Goal: Task Accomplishment & Management: Complete application form

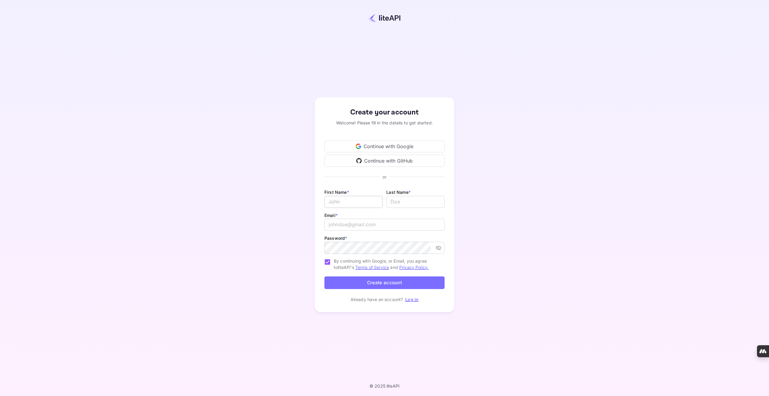
click at [354, 201] on input "Email *" at bounding box center [353, 202] width 58 height 12
type input "[PERSON_NAME]"
type input "[EMAIL_ADDRESS][DOMAIN_NAME]"
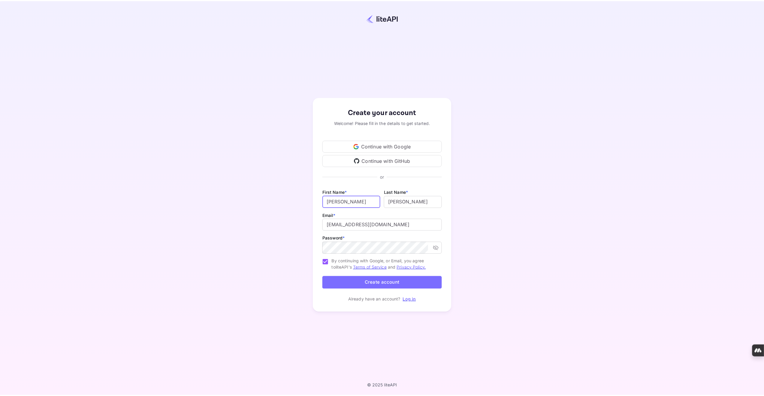
scroll to position [1683, 0]
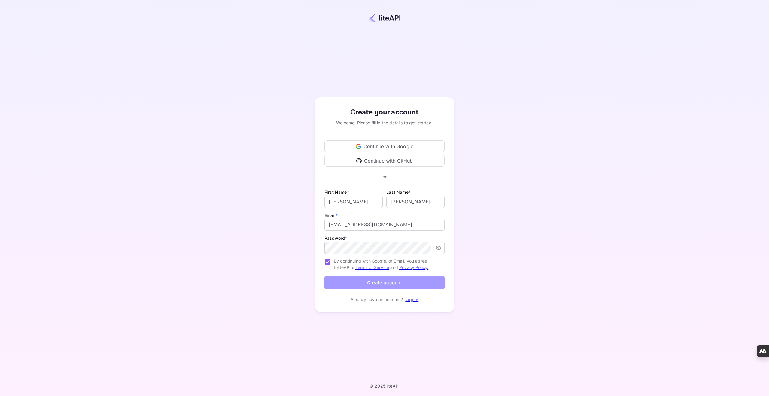
click at [383, 282] on button "Create account" at bounding box center [384, 282] width 120 height 13
click at [389, 283] on button "Create account" at bounding box center [384, 282] width 120 height 13
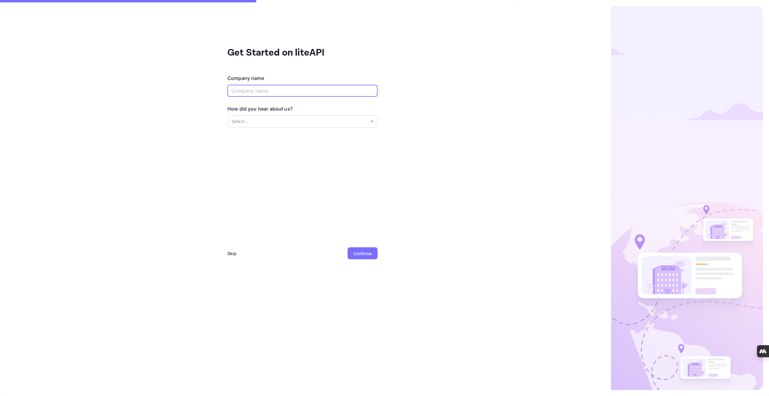
click at [308, 93] on input "text" at bounding box center [302, 91] width 150 height 12
type input "C&B [PERSON_NAME] Travel Consultants"
click at [277, 120] on body "Get Started on liteAPI Company name C&B [PERSON_NAME] Travel Consultants ​ How …" at bounding box center [384, 198] width 769 height 396
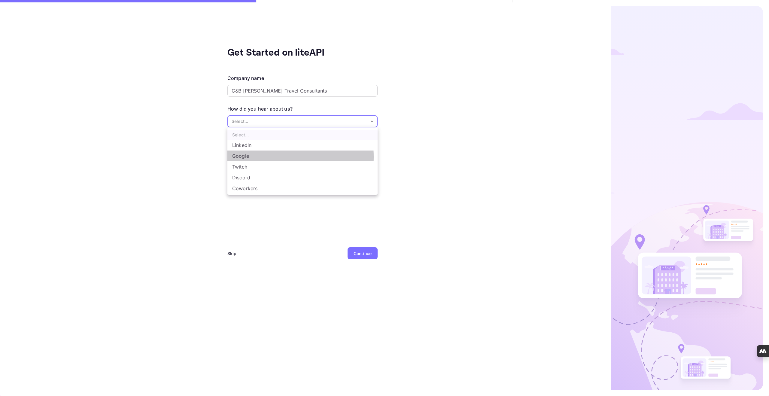
click at [252, 157] on li "Google" at bounding box center [302, 155] width 150 height 11
type input "Google"
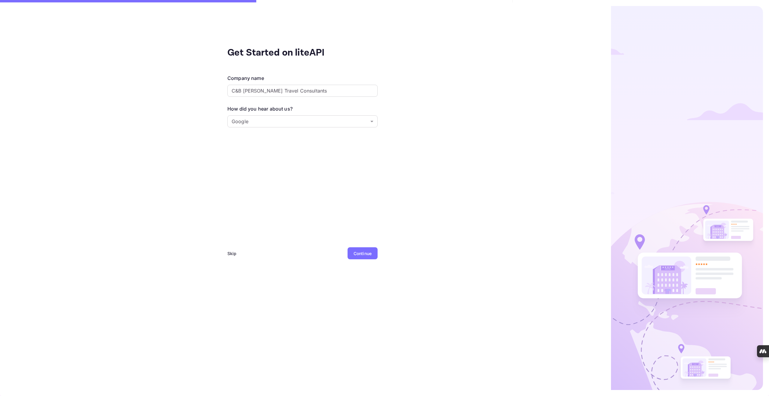
click at [367, 255] on div "Continue" at bounding box center [363, 253] width 18 height 6
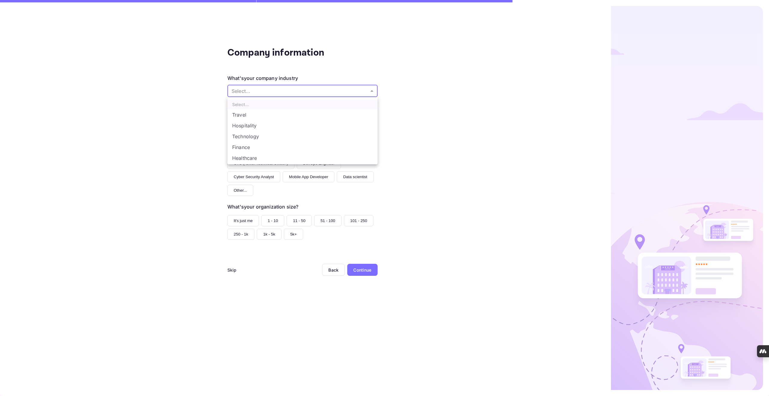
click at [307, 93] on body "Company information What's your company industry Select... ​ What best describe…" at bounding box center [384, 198] width 769 height 396
click at [252, 114] on li "Travel" at bounding box center [302, 114] width 150 height 11
type input "Travel"
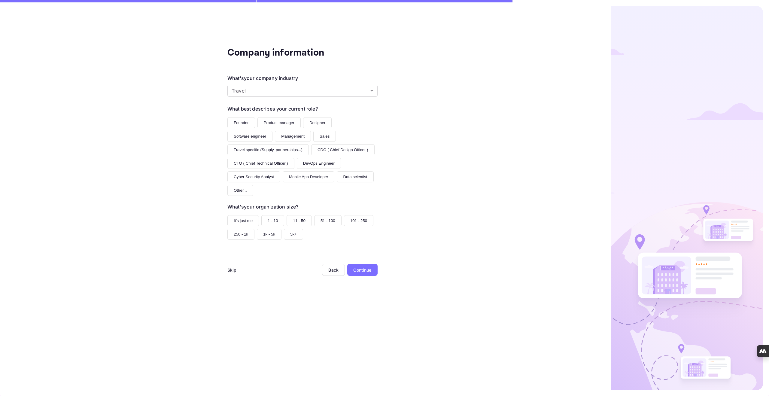
click at [241, 125] on button "Founder" at bounding box center [241, 122] width 28 height 11
click at [269, 220] on button "1 - 10" at bounding box center [272, 220] width 23 height 11
click at [363, 272] on div "Continue" at bounding box center [362, 270] width 18 height 6
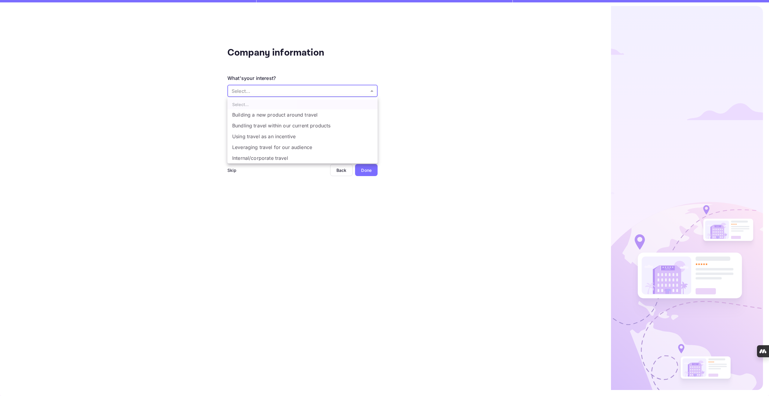
click at [305, 94] on body "Company information What's your interest? Select... ​ Do you have any previous …" at bounding box center [384, 198] width 769 height 396
click at [305, 125] on li "Bundling travel within our current products" at bounding box center [302, 125] width 150 height 11
type input "Bundling travel within our current products"
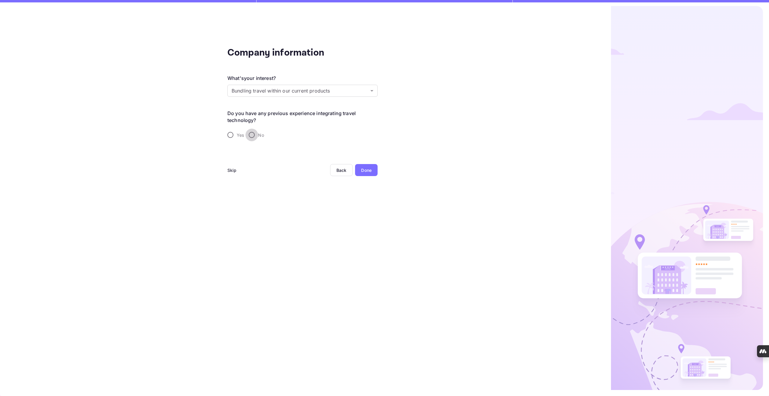
click at [253, 134] on input "No" at bounding box center [251, 135] width 13 height 13
radio input "true"
click at [368, 169] on div "Done" at bounding box center [366, 170] width 11 height 6
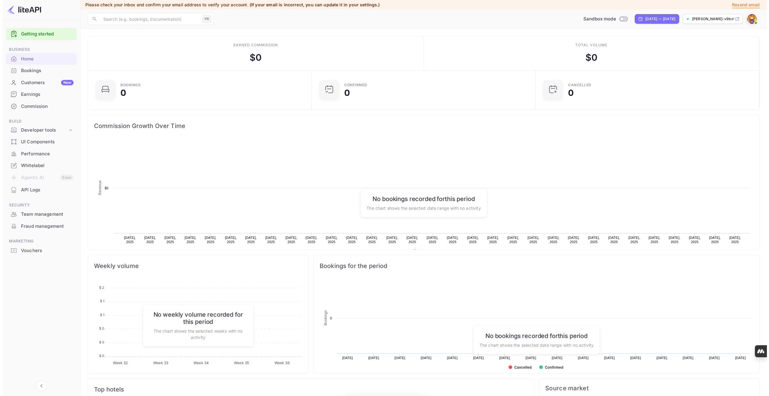
scroll to position [93, 216]
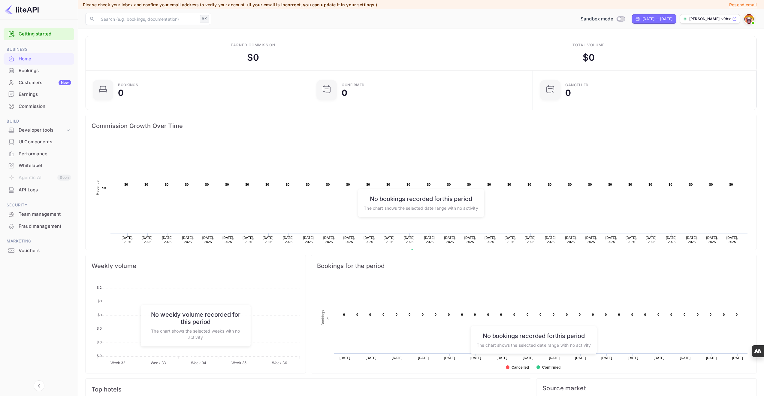
click at [40, 35] on link "Getting started" at bounding box center [45, 34] width 53 height 7
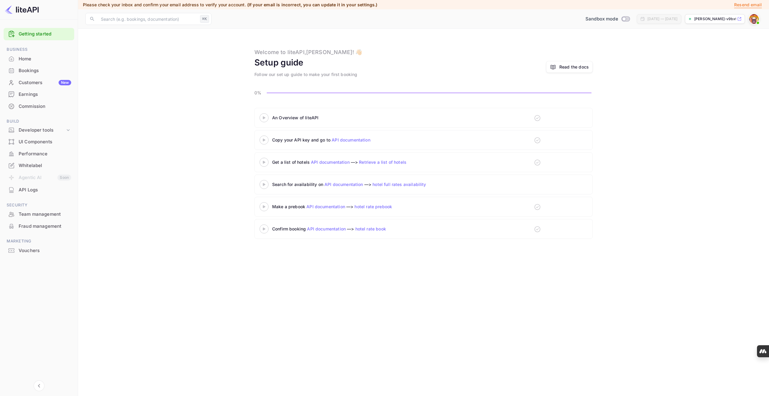
click at [336, 118] on div "An Overview of liteAPI" at bounding box center [347, 117] width 150 height 6
click at [265, 116] on icon at bounding box center [264, 117] width 21 height 3
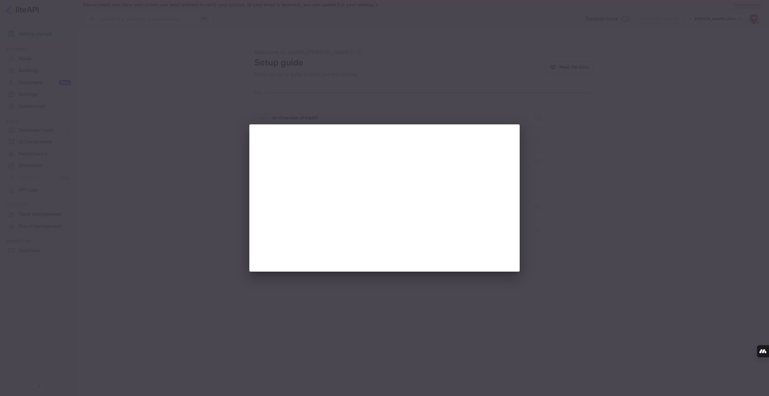
scroll to position [7589, 0]
